Goal: Check status: Check status

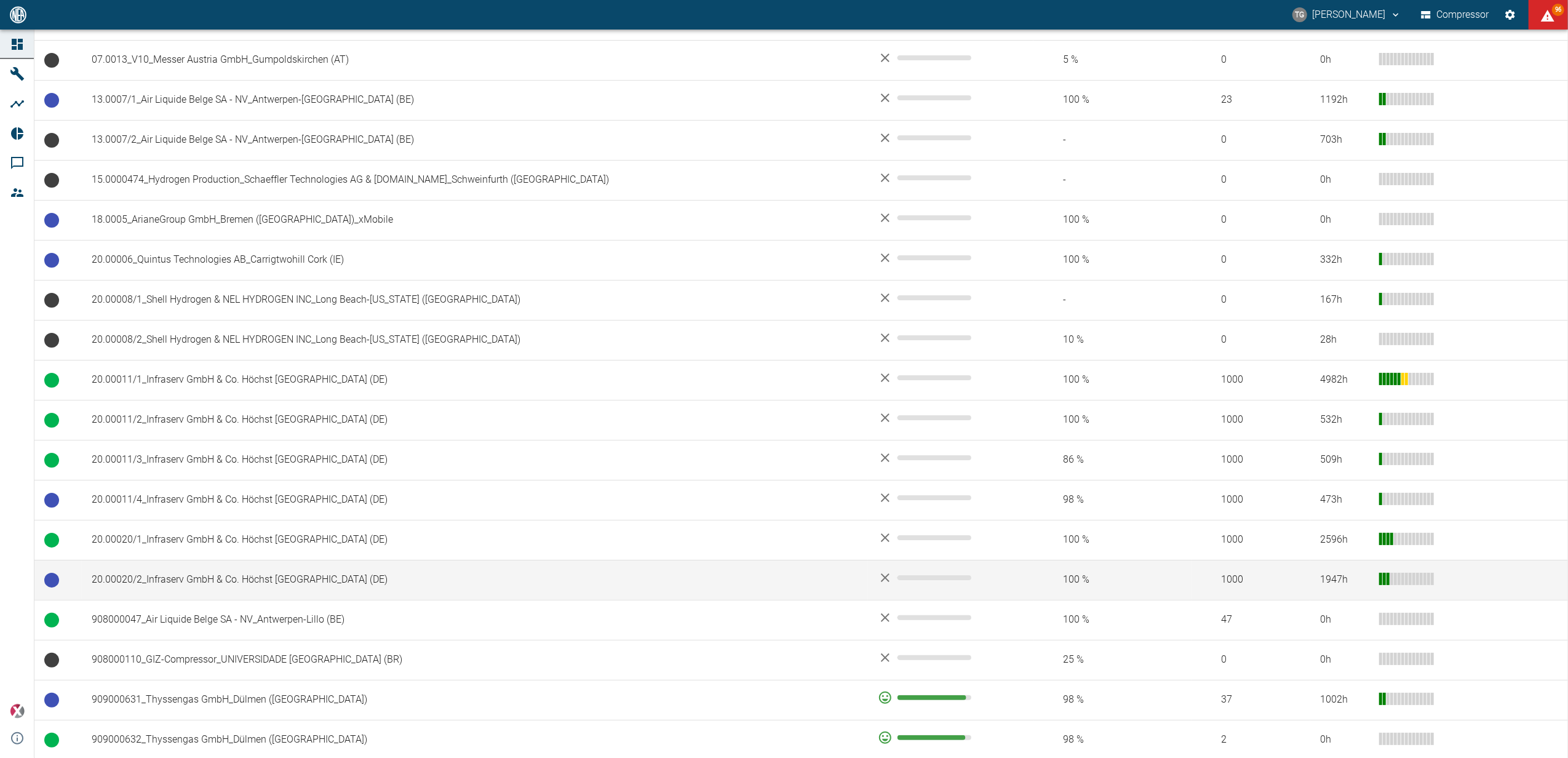
scroll to position [492, 0]
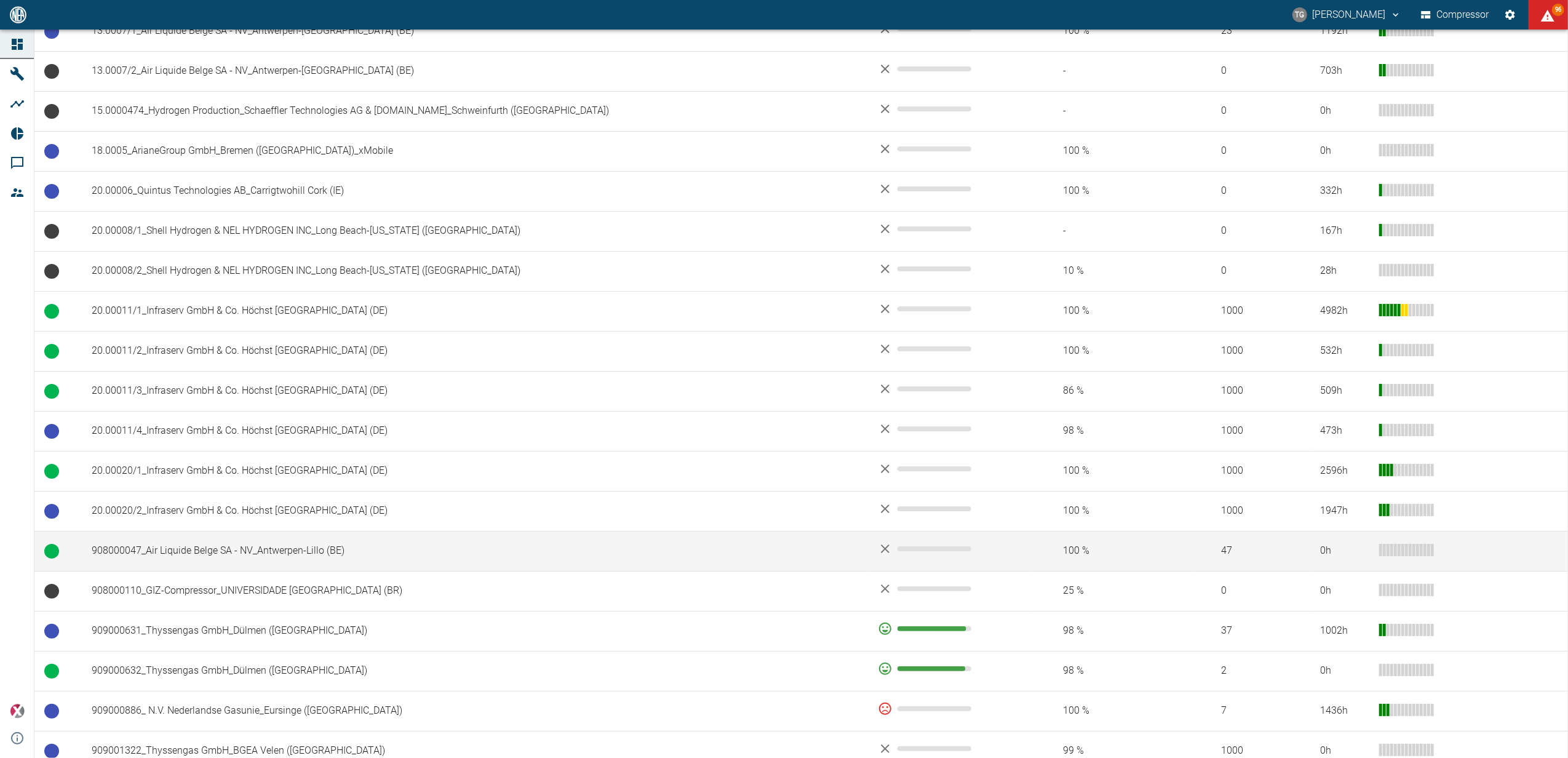
click at [165, 552] on td "908000047_Air Liquide Belge SA - NV_Antwerpen-Lillo (BE)" at bounding box center [475, 551] width 786 height 40
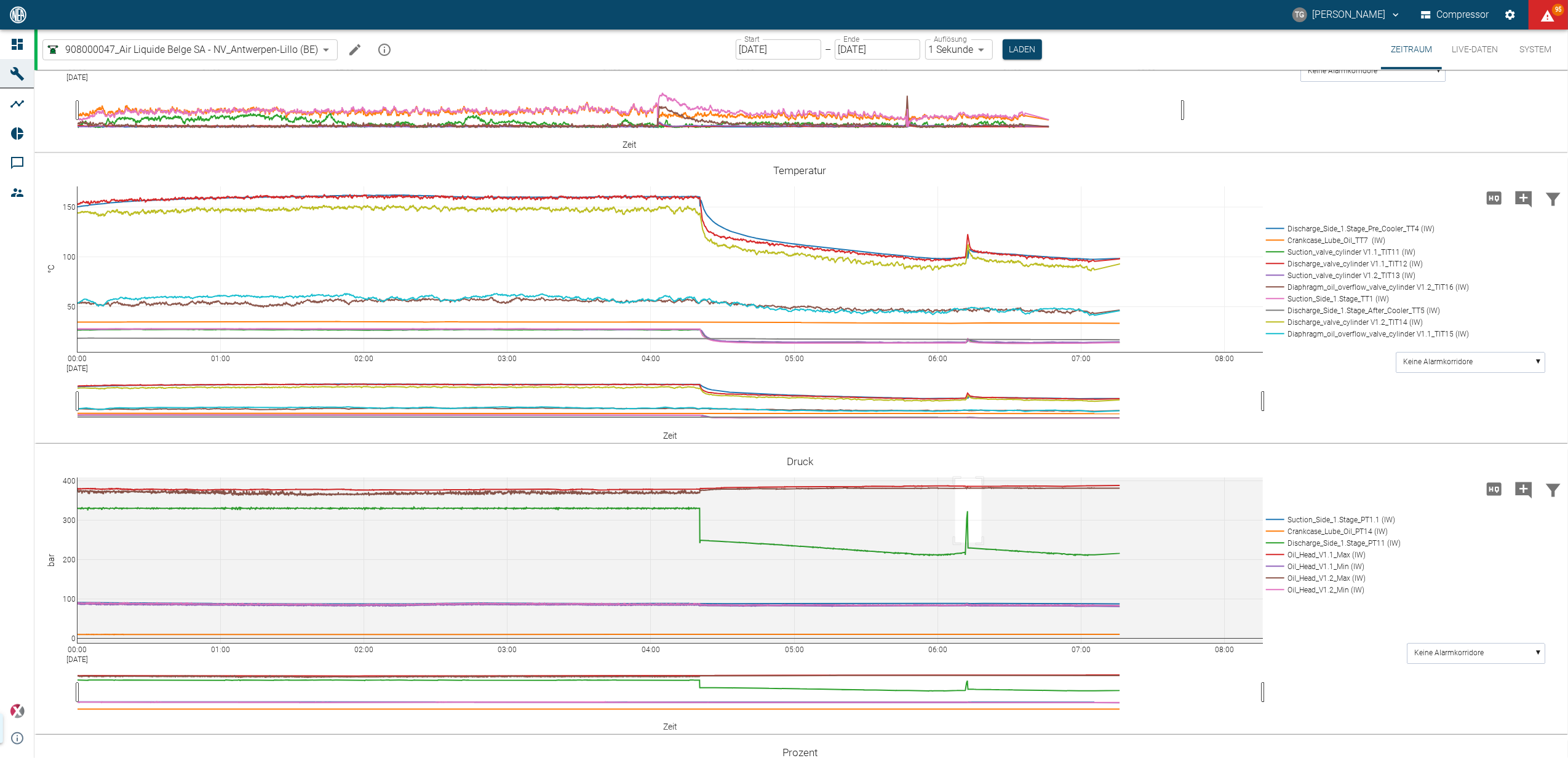
scroll to position [947, 0]
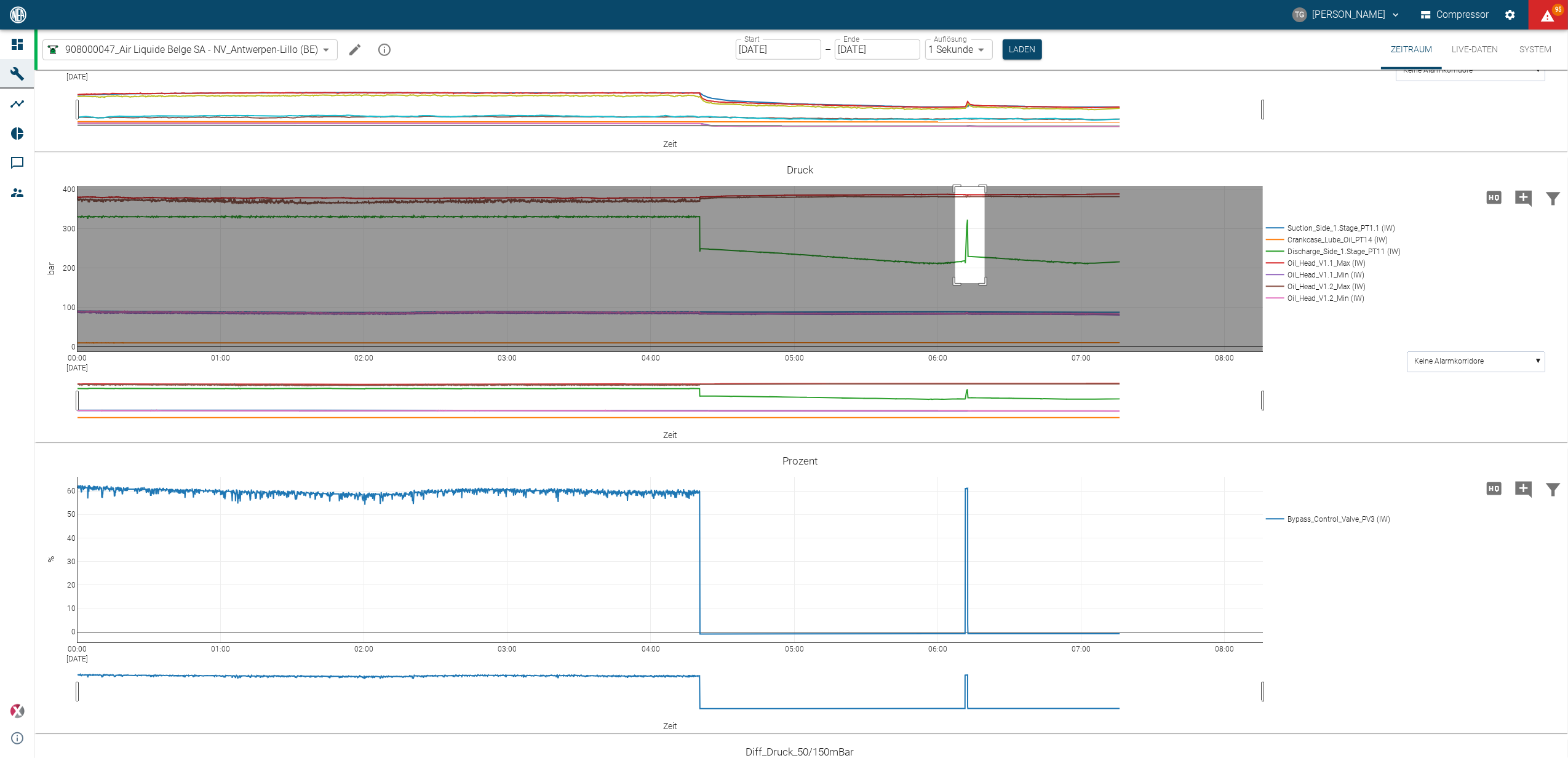
drag, startPoint x: 955, startPoint y: 318, endPoint x: 985, endPoint y: 414, distance: 100.6
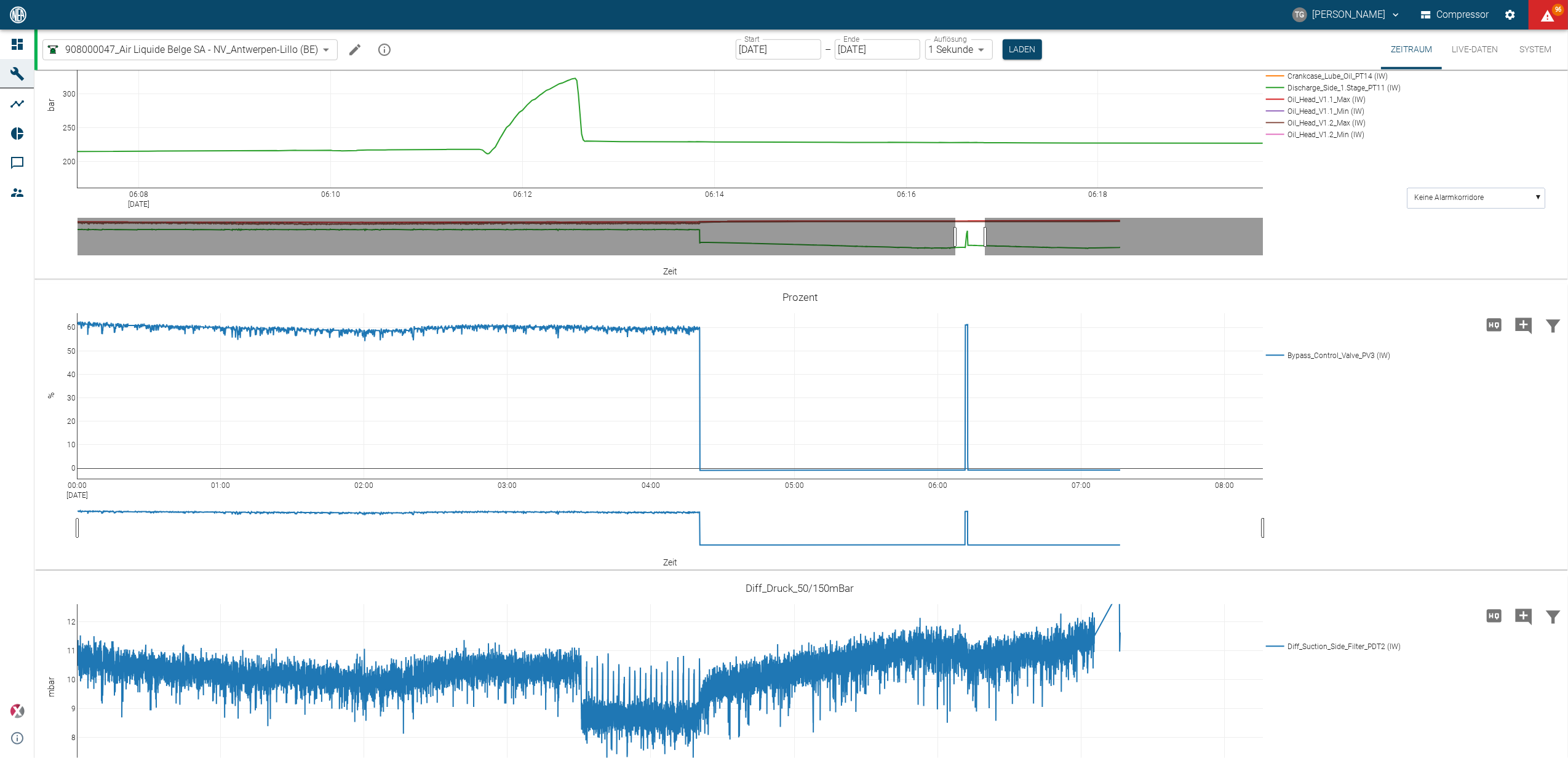
scroll to position [1029, 0]
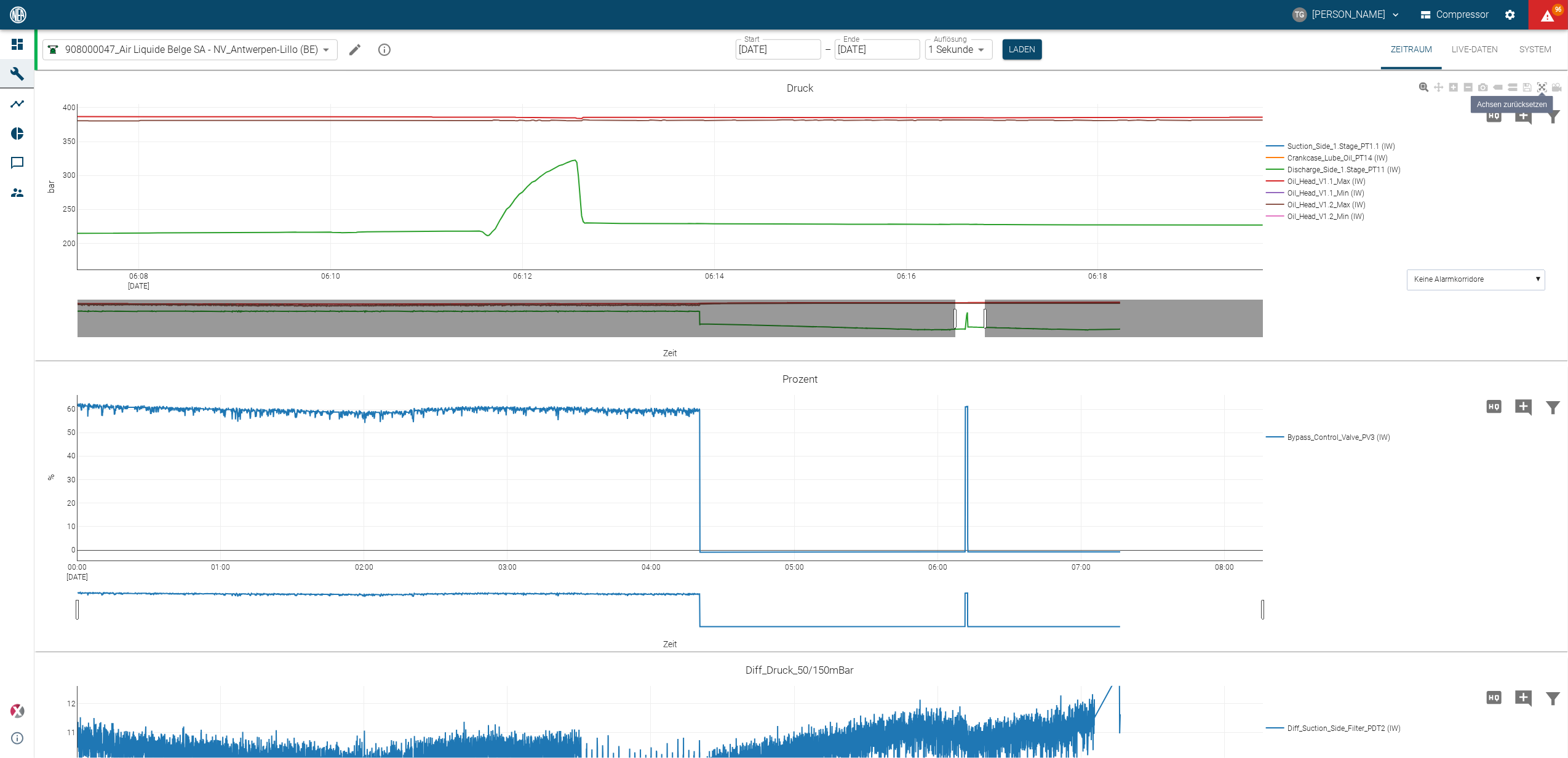
click at [1548, 95] on link at bounding box center [1542, 88] width 15 height 14
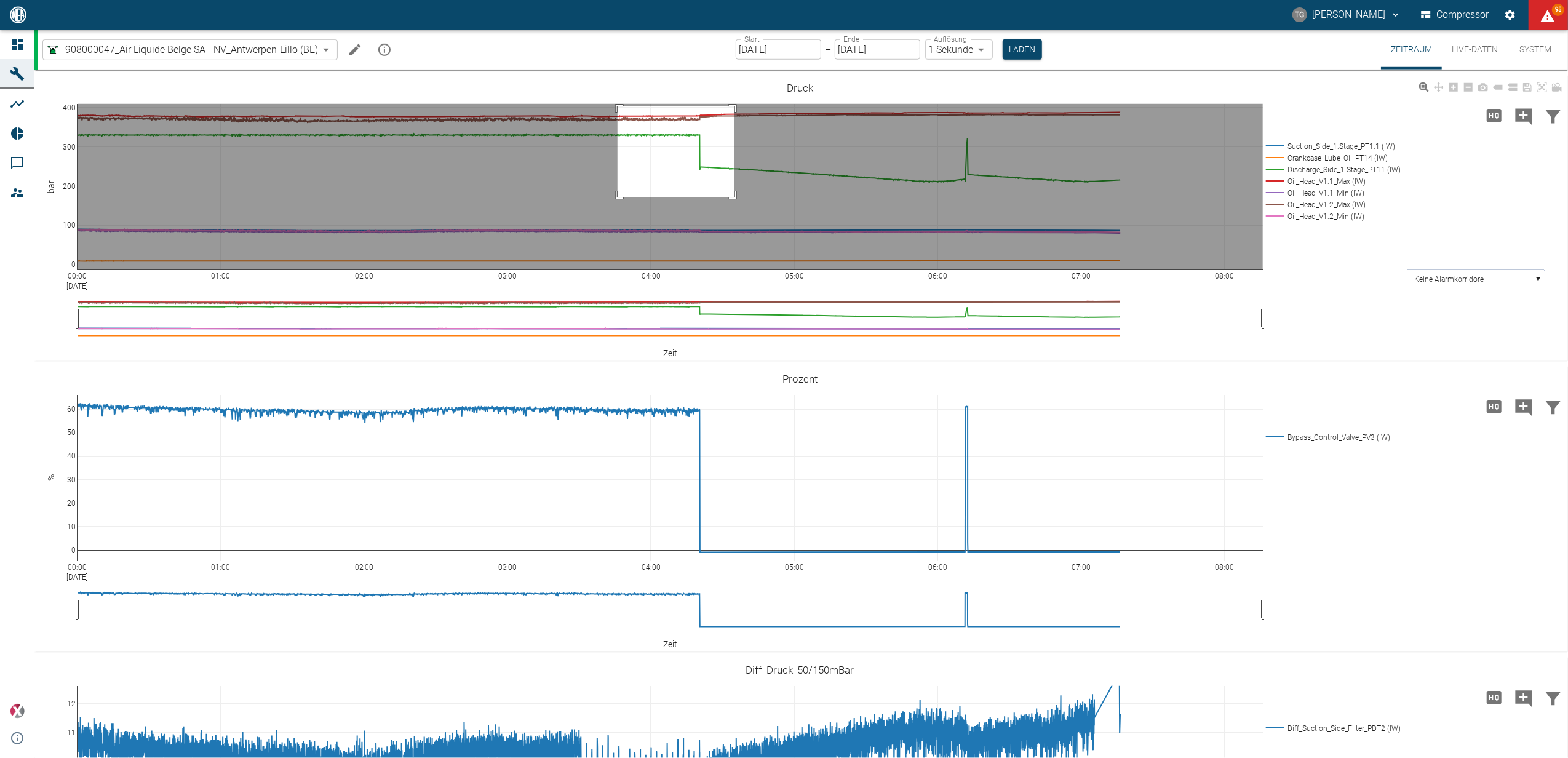
drag, startPoint x: 618, startPoint y: 237, endPoint x: 734, endPoint y: 327, distance: 146.8
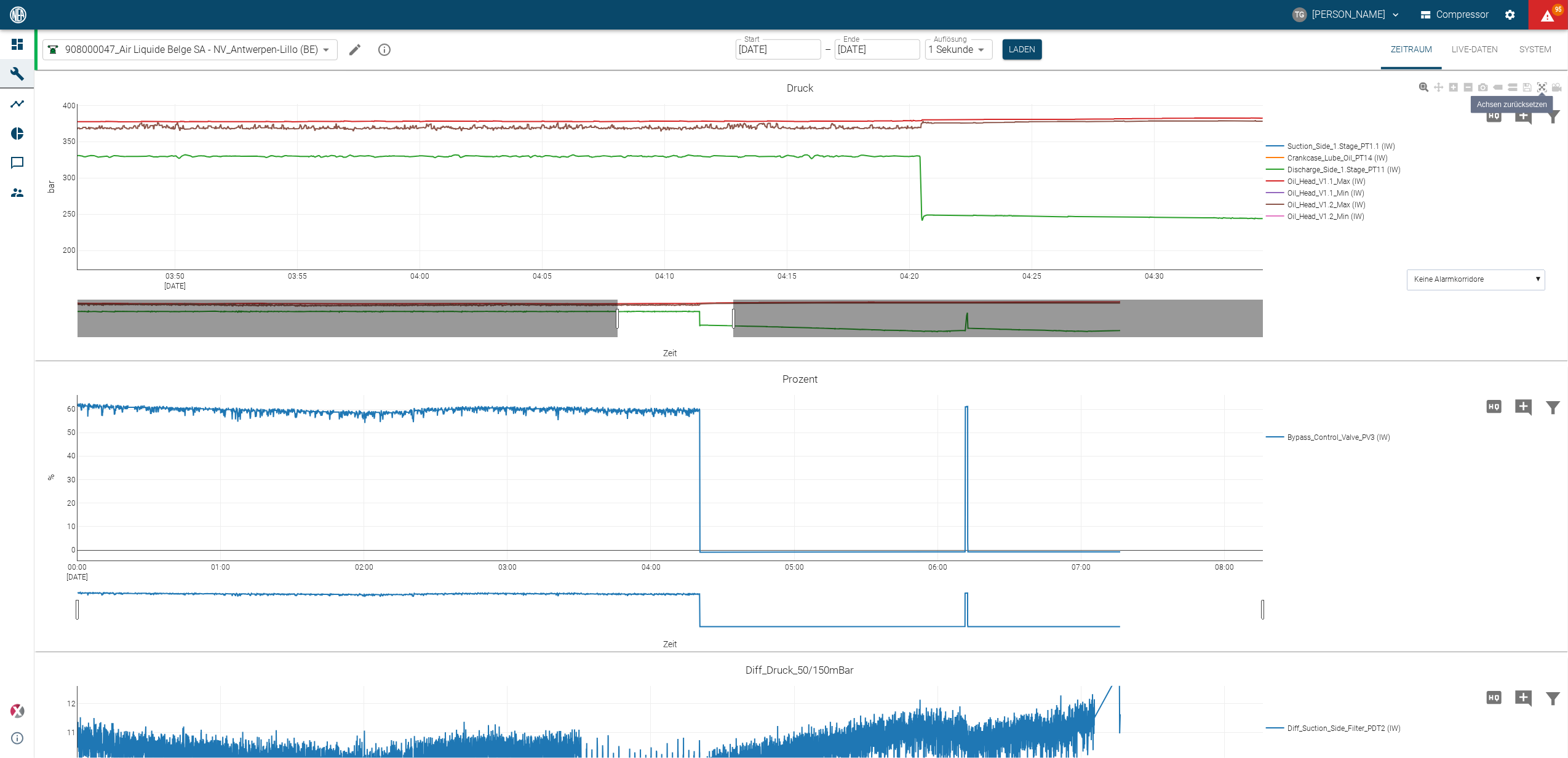
click at [1542, 92] on icon at bounding box center [1543, 88] width 10 height 10
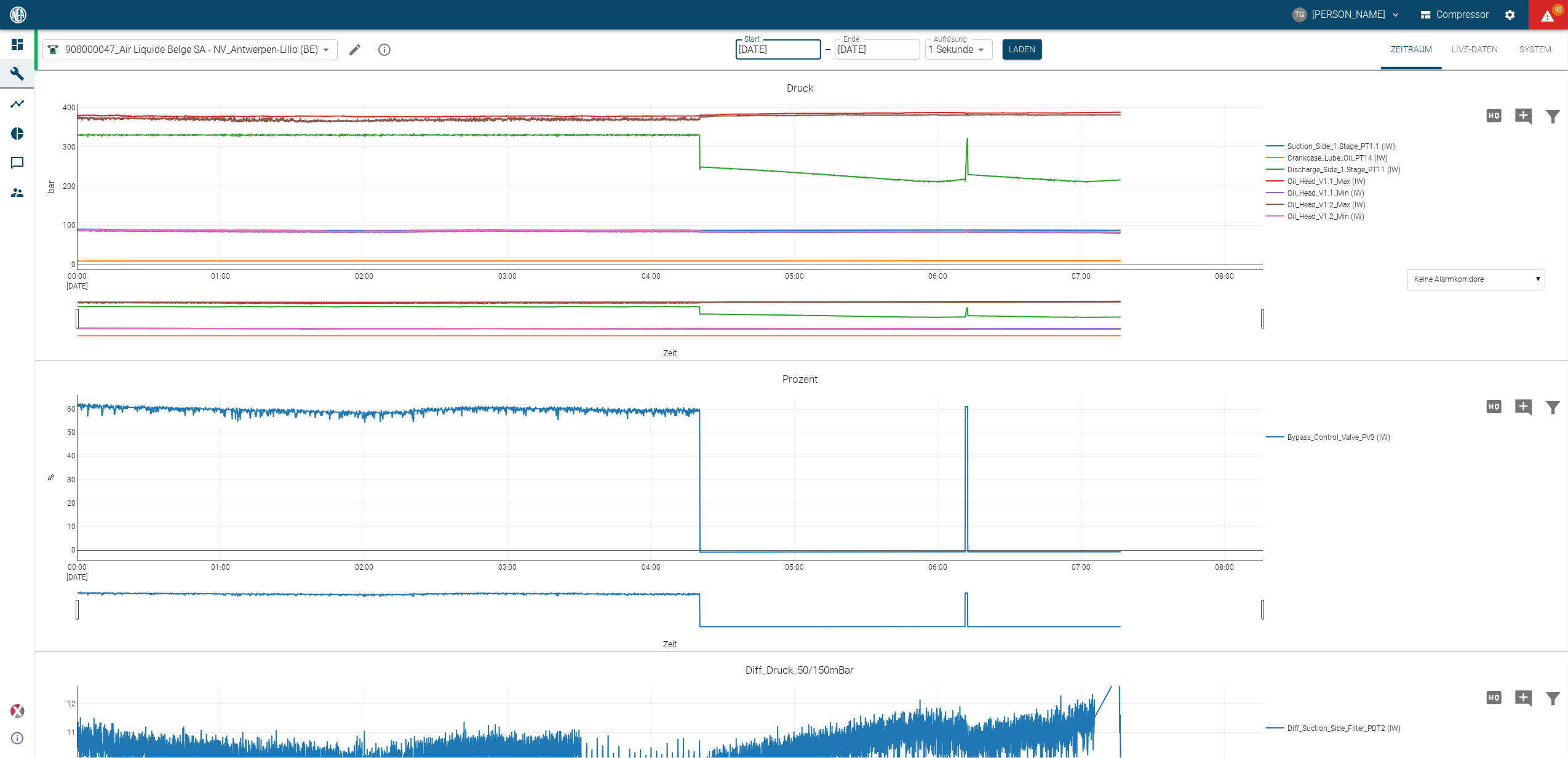
click at [761, 52] on input "[DATE]" at bounding box center [778, 49] width 85 height 20
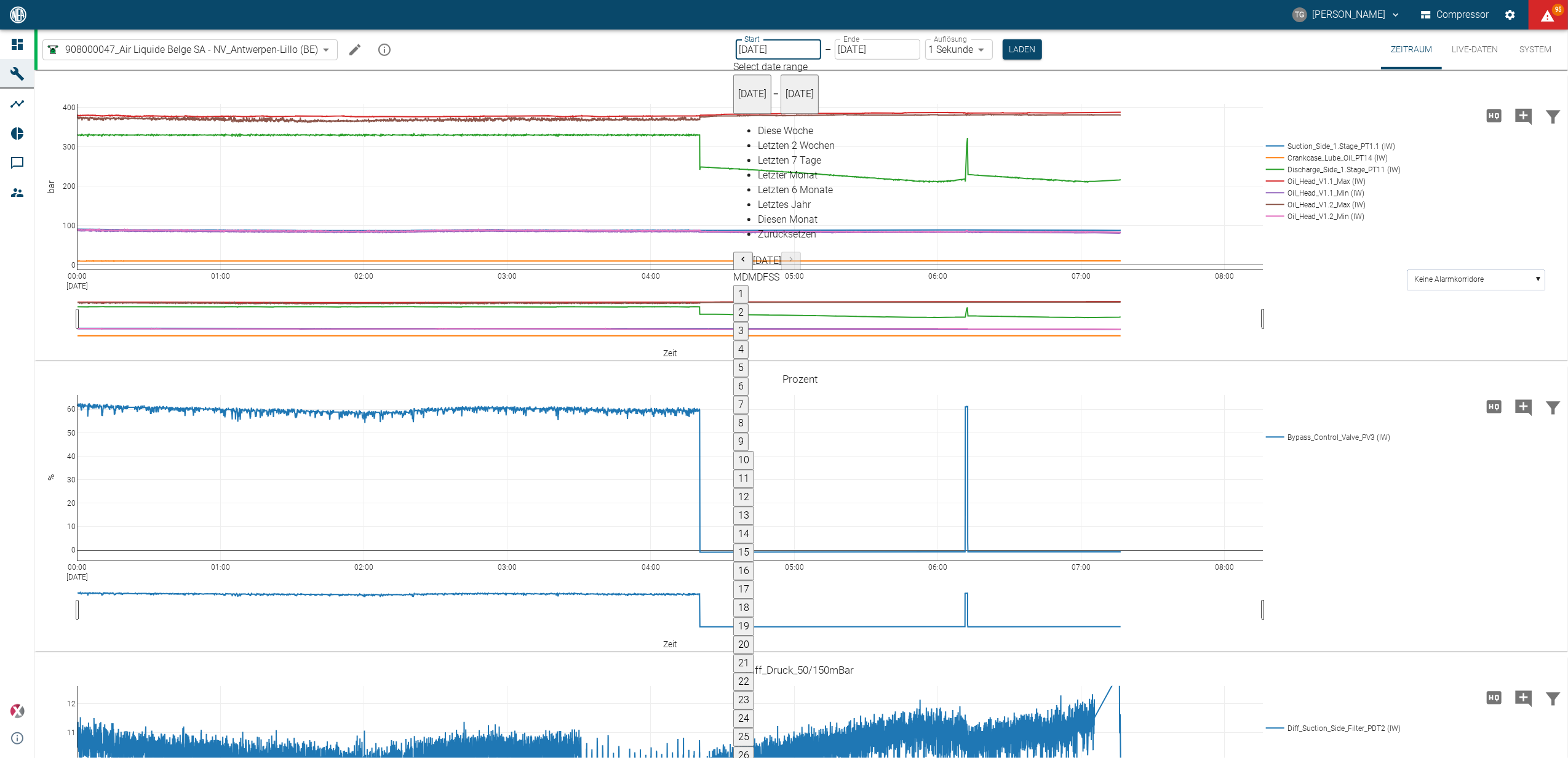
type input "[DATE]"
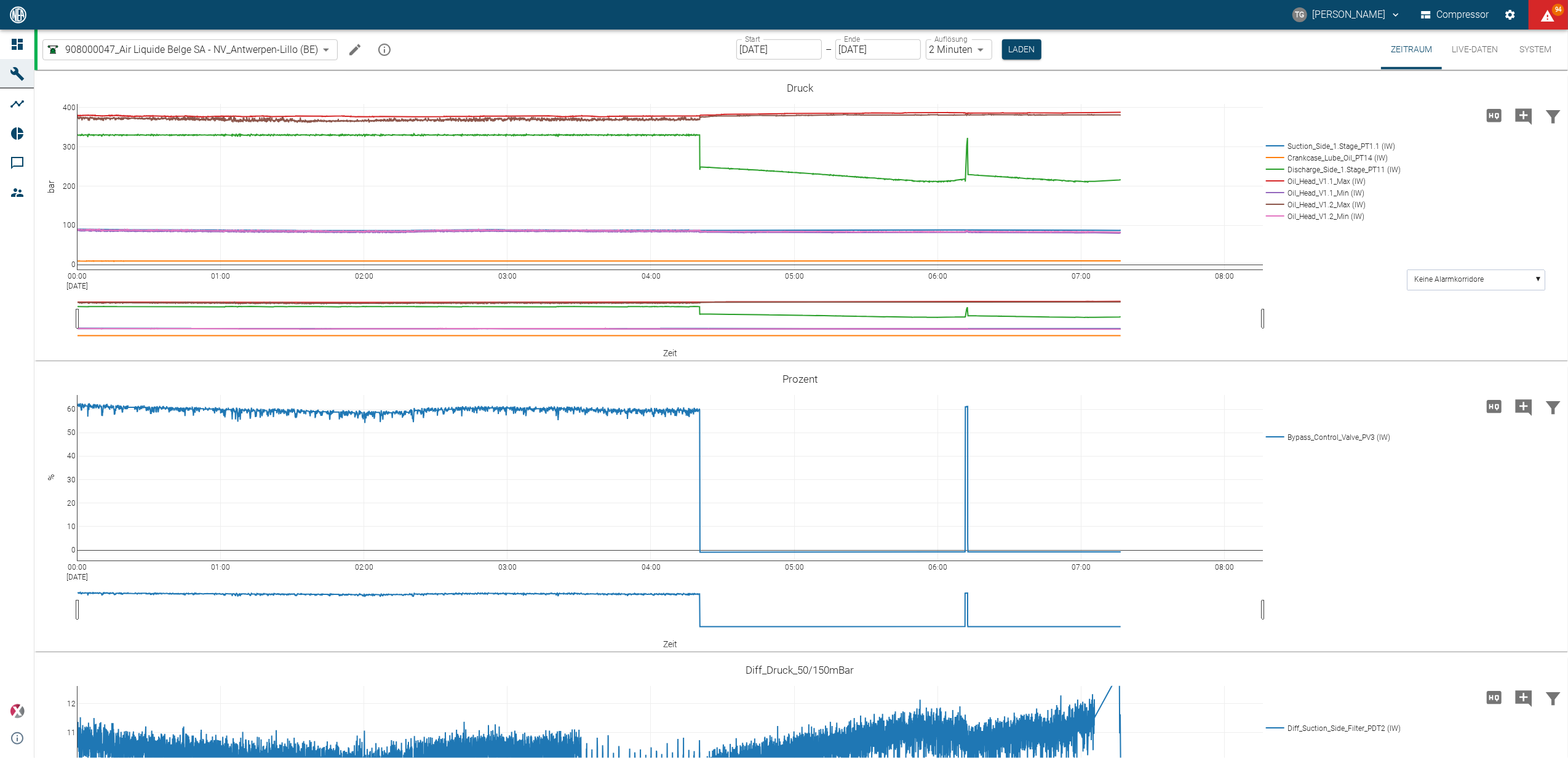
click at [943, 52] on body "[PERSON_NAME] Compressor 94 Dashboard Maschinen Analysen Reports Kommentare Mit…" at bounding box center [784, 379] width 1568 height 758
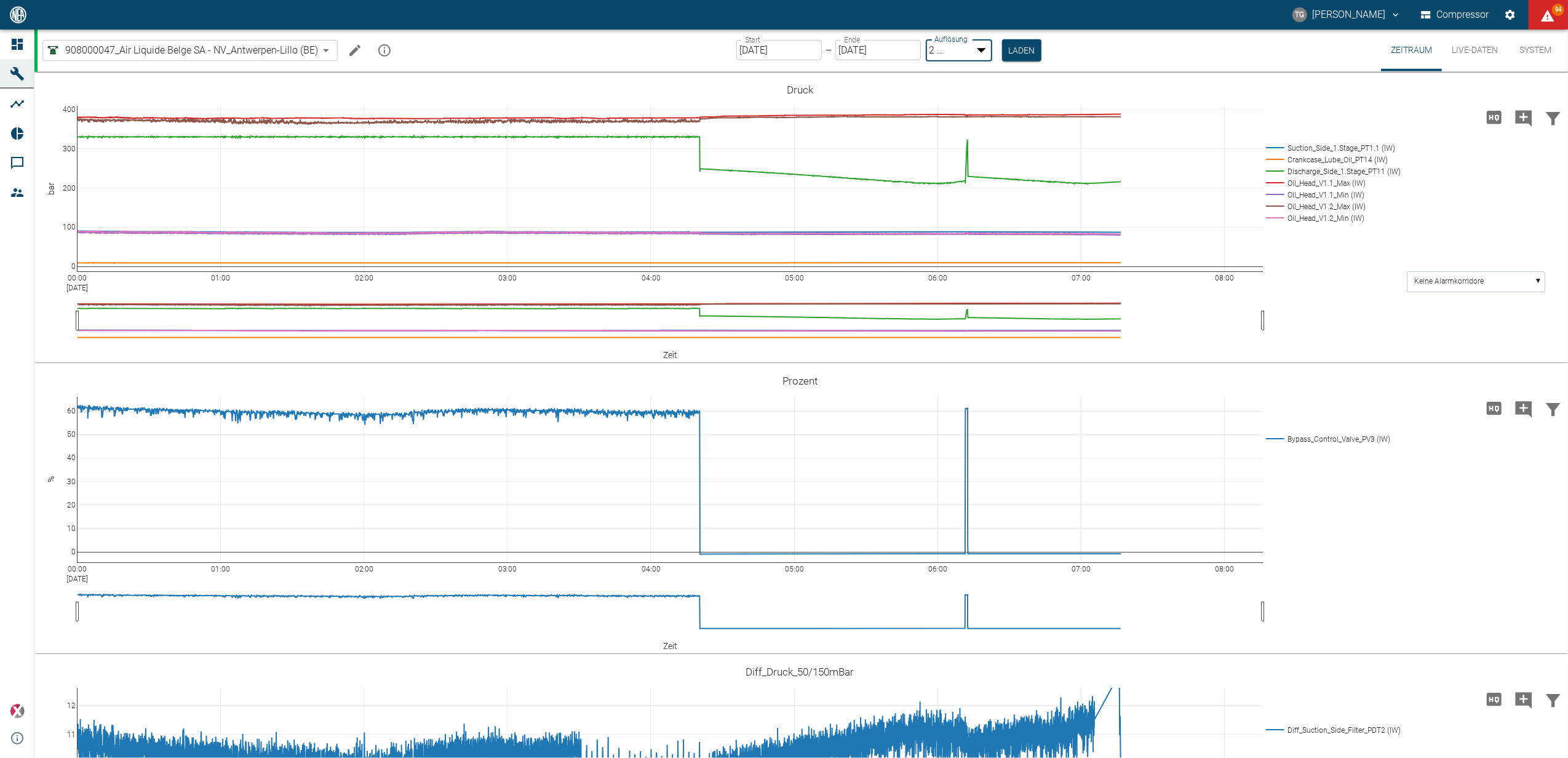
type input "1sec"
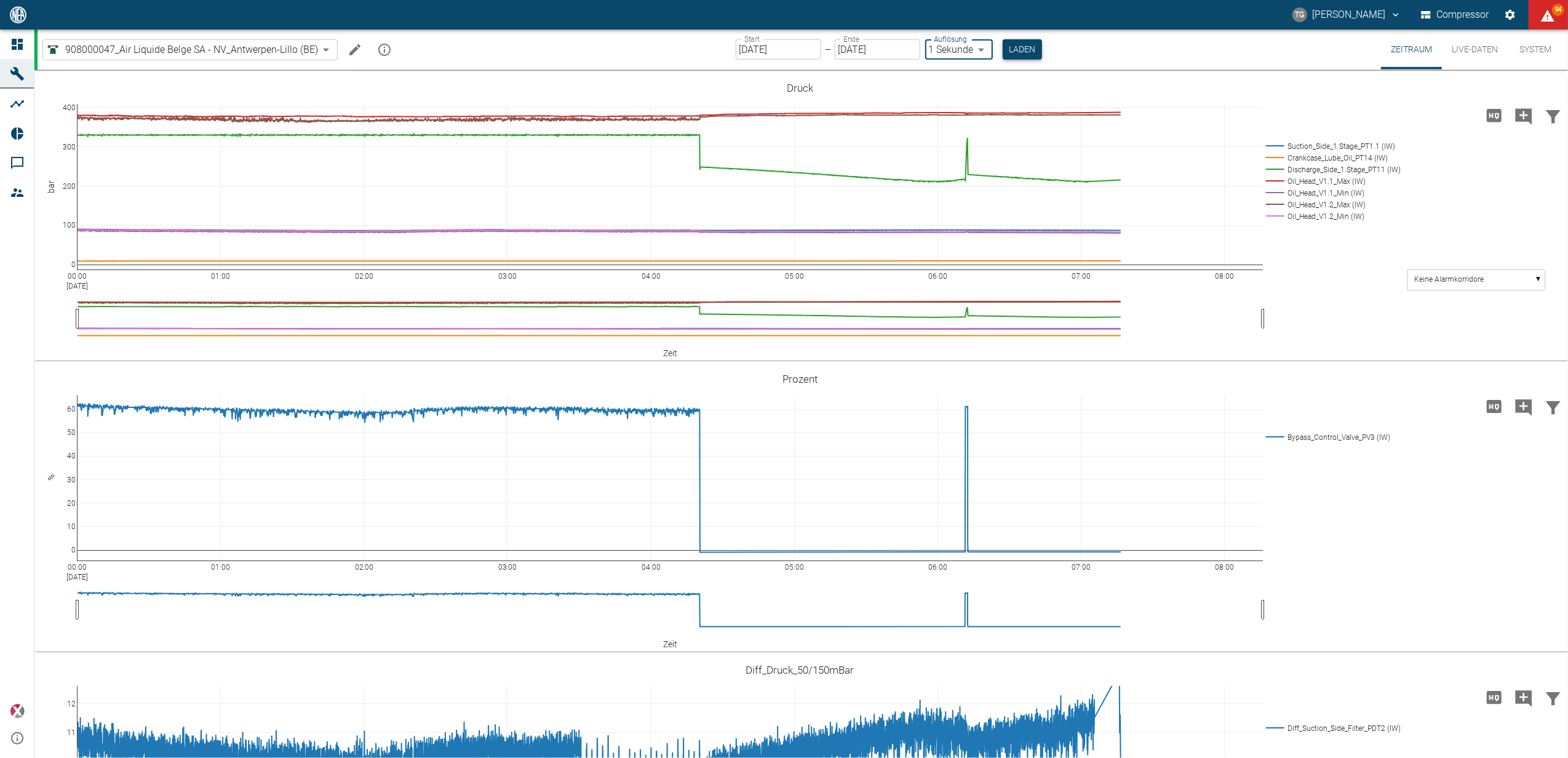
click at [1015, 48] on button "Laden" at bounding box center [1022, 49] width 40 height 20
